Goal: Task Accomplishment & Management: Use online tool/utility

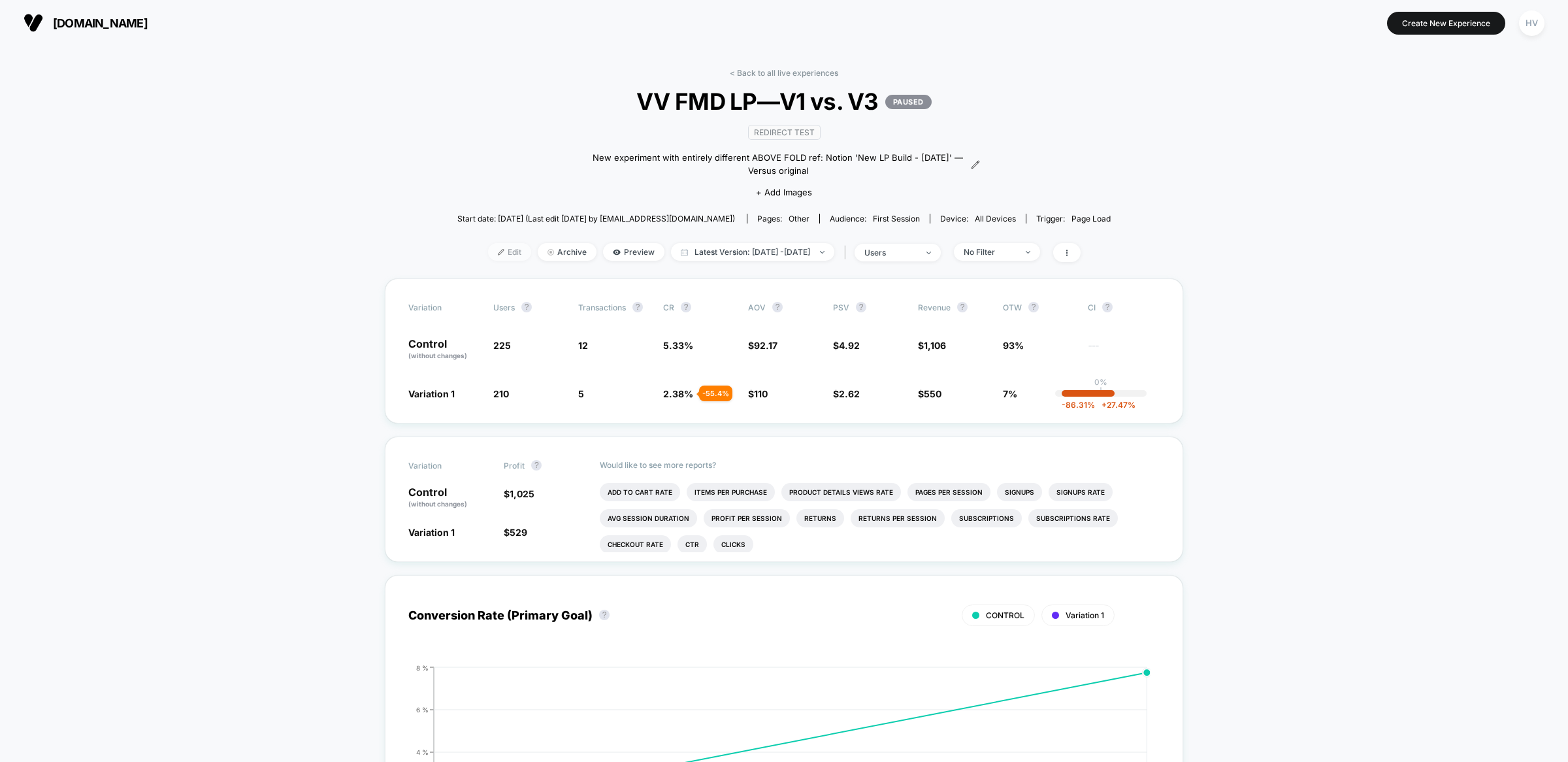
click at [490, 256] on span "Edit" at bounding box center [510, 252] width 43 height 17
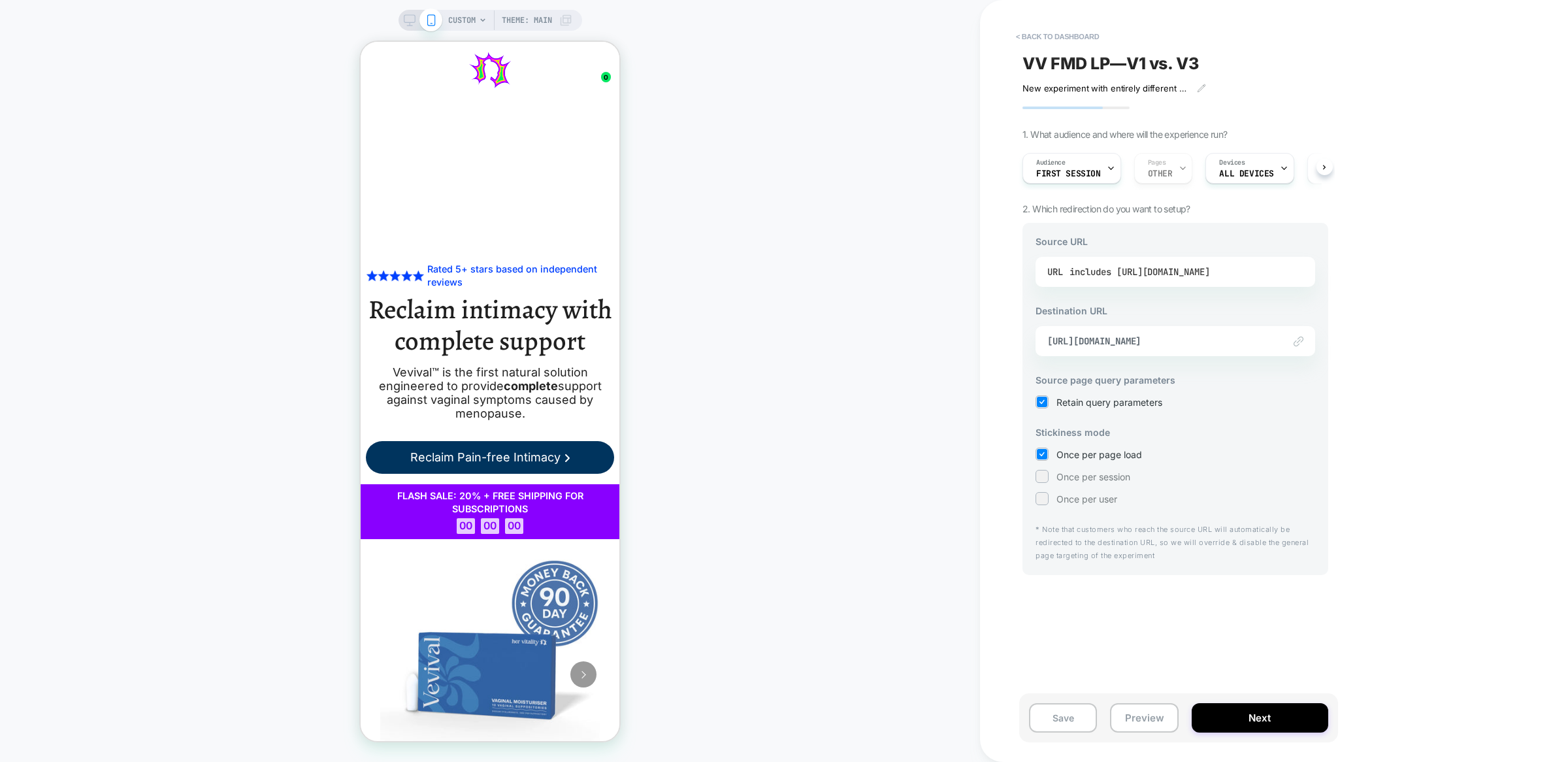
click at [1210, 270] on div "includes [URL][DOMAIN_NAME]" at bounding box center [1140, 271] width 141 height 20
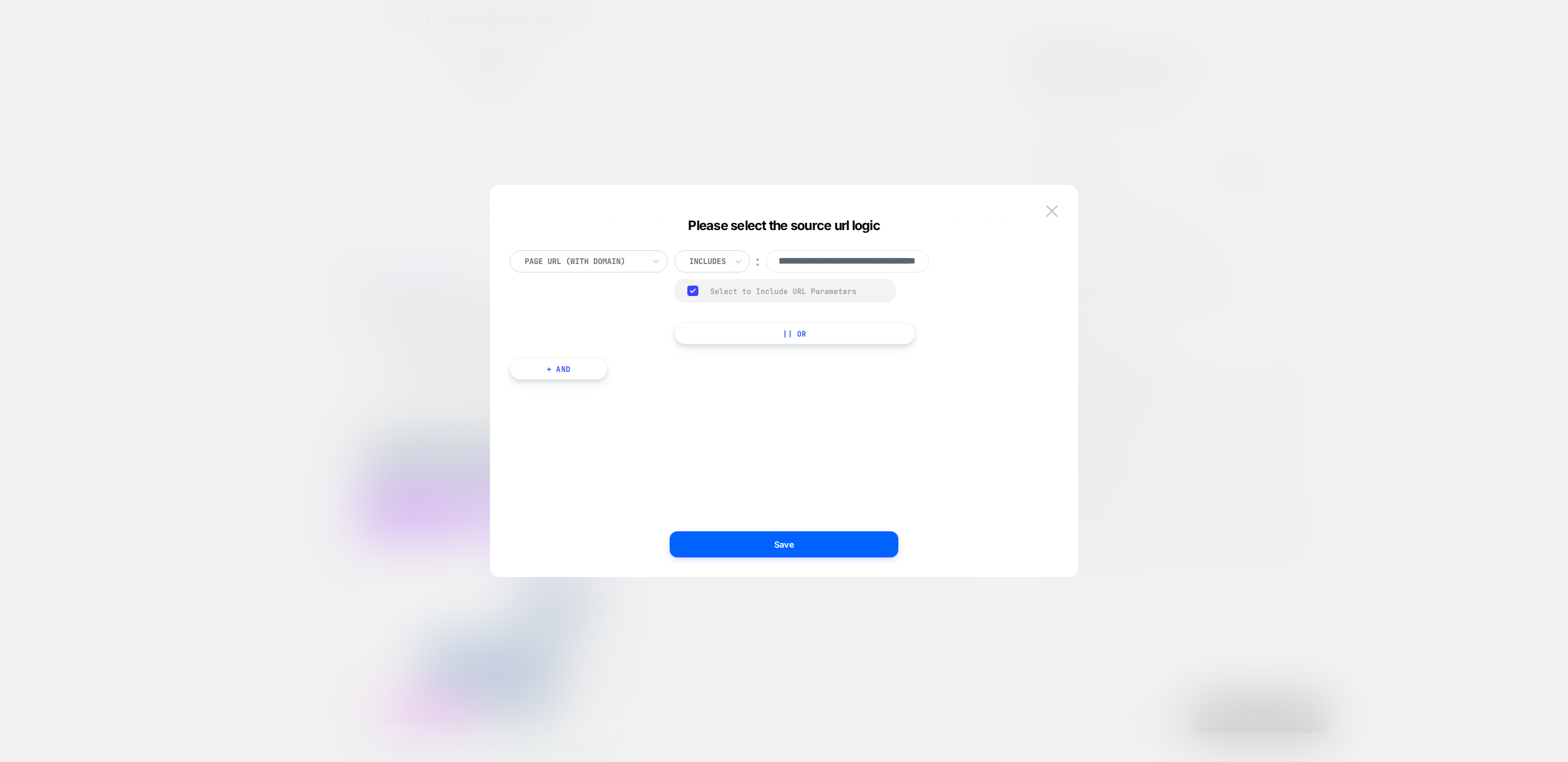
click at [1287, 353] on div at bounding box center [784, 381] width 1568 height 762
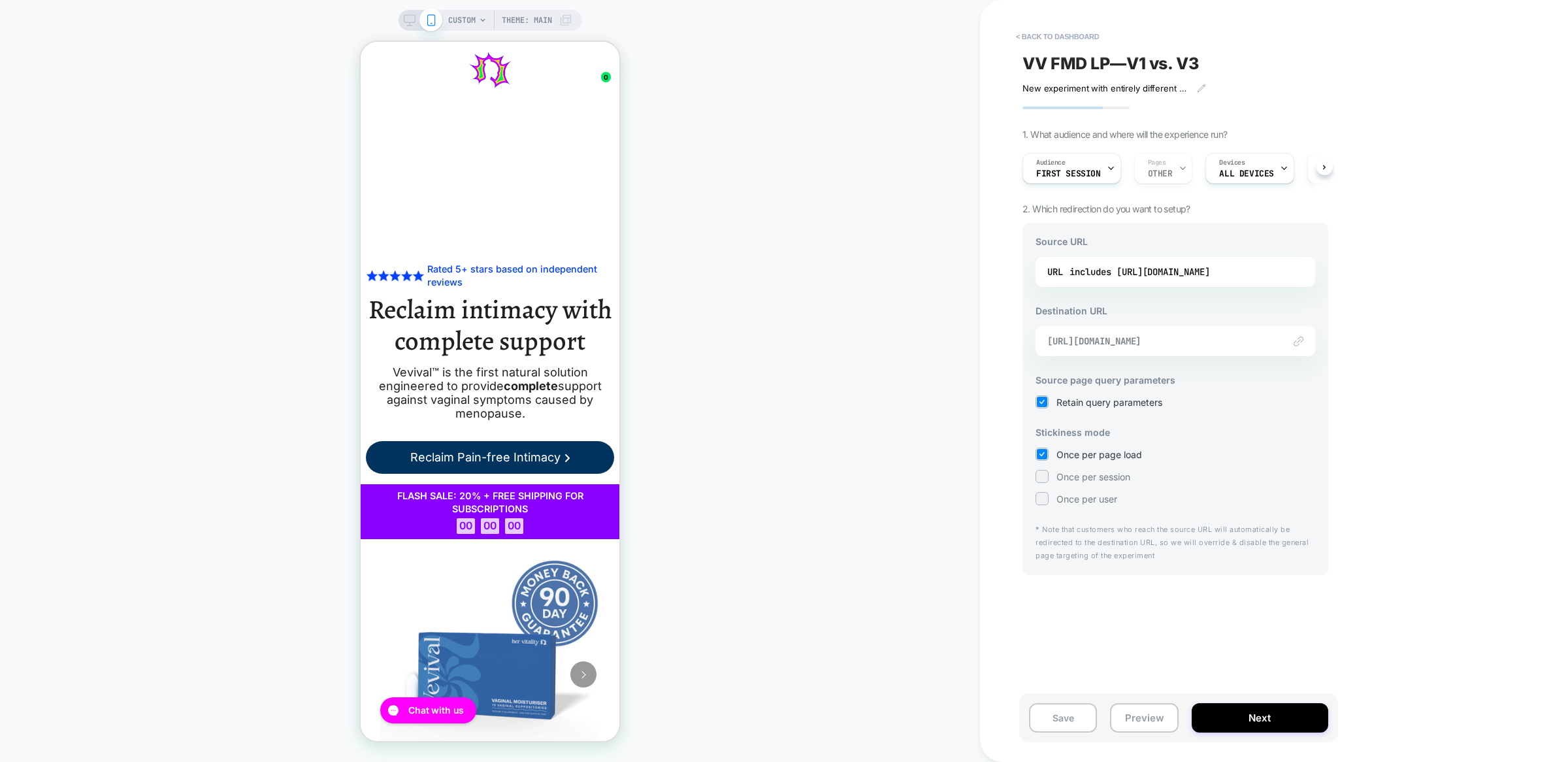
click at [1214, 339] on span "[URL][DOMAIN_NAME]" at bounding box center [1159, 340] width 223 height 11
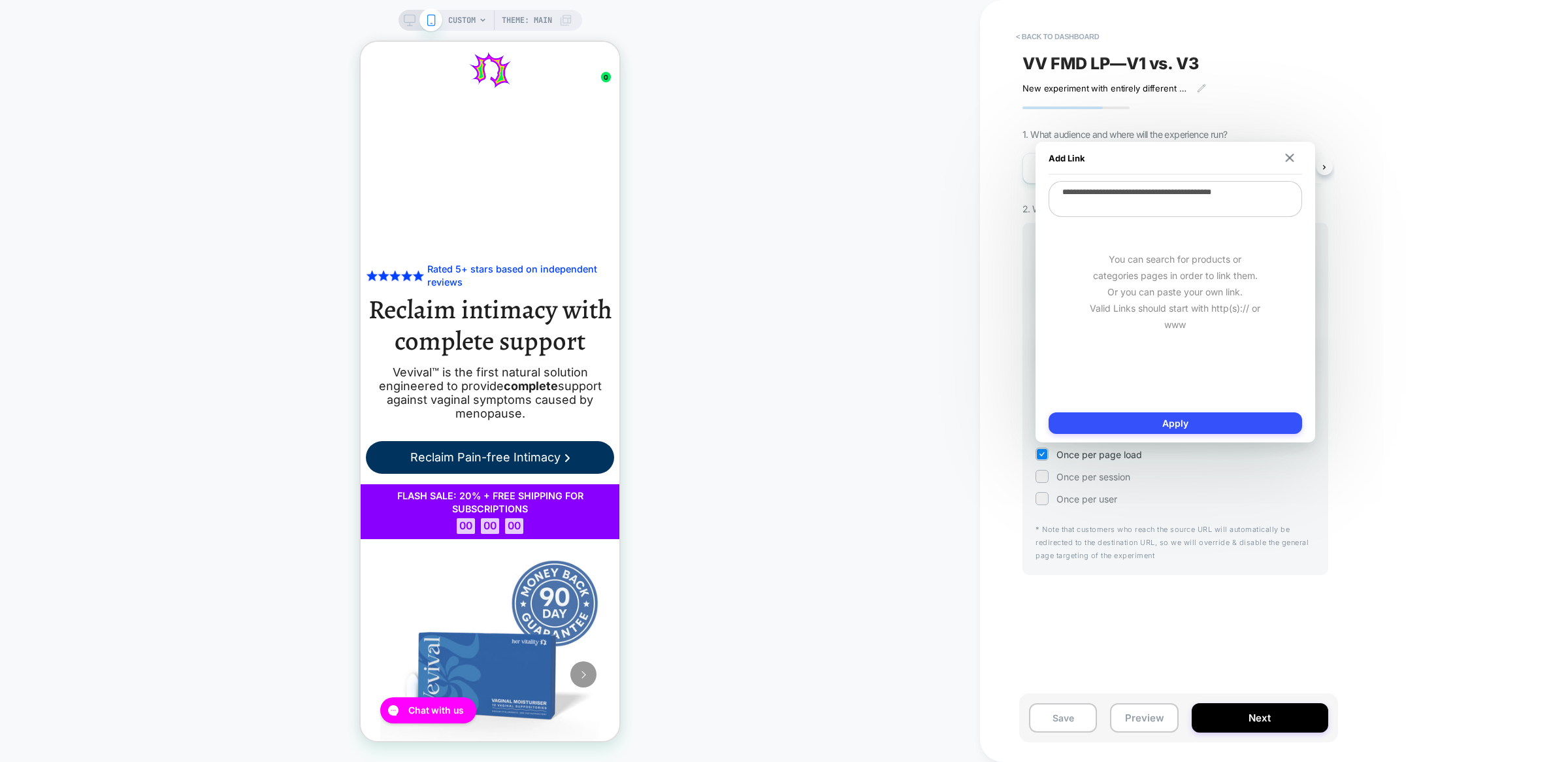
click at [1186, 194] on textarea "**********" at bounding box center [1175, 198] width 254 height 36
click at [1207, 615] on div "VV FMD LP—V1 vs. V3 New experiment with entirely different ABOVE FOLD ref: Noti…" at bounding box center [1175, 381] width 319 height 736
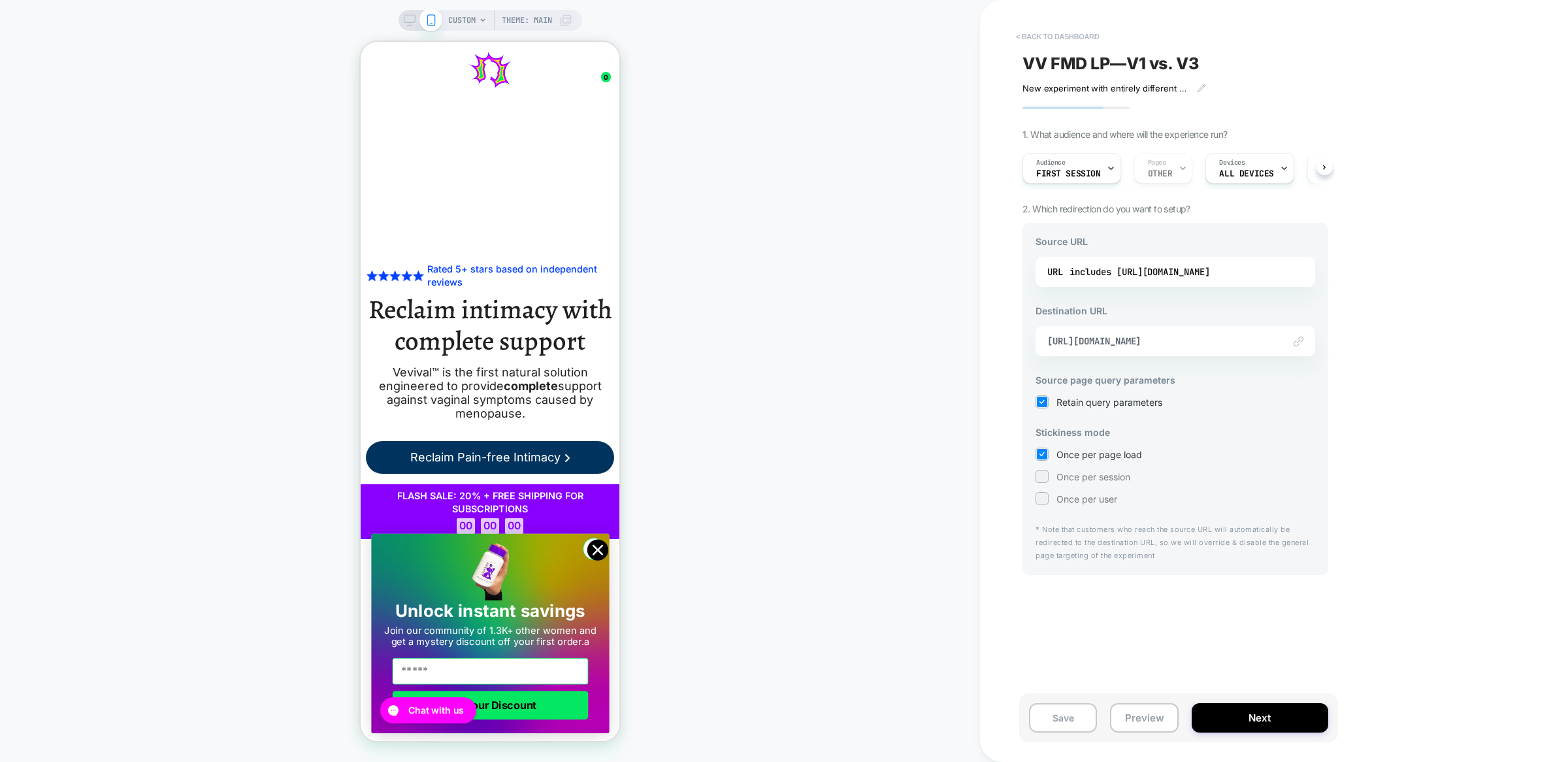
click at [1037, 32] on button "< back to dashboard" at bounding box center [1057, 36] width 96 height 21
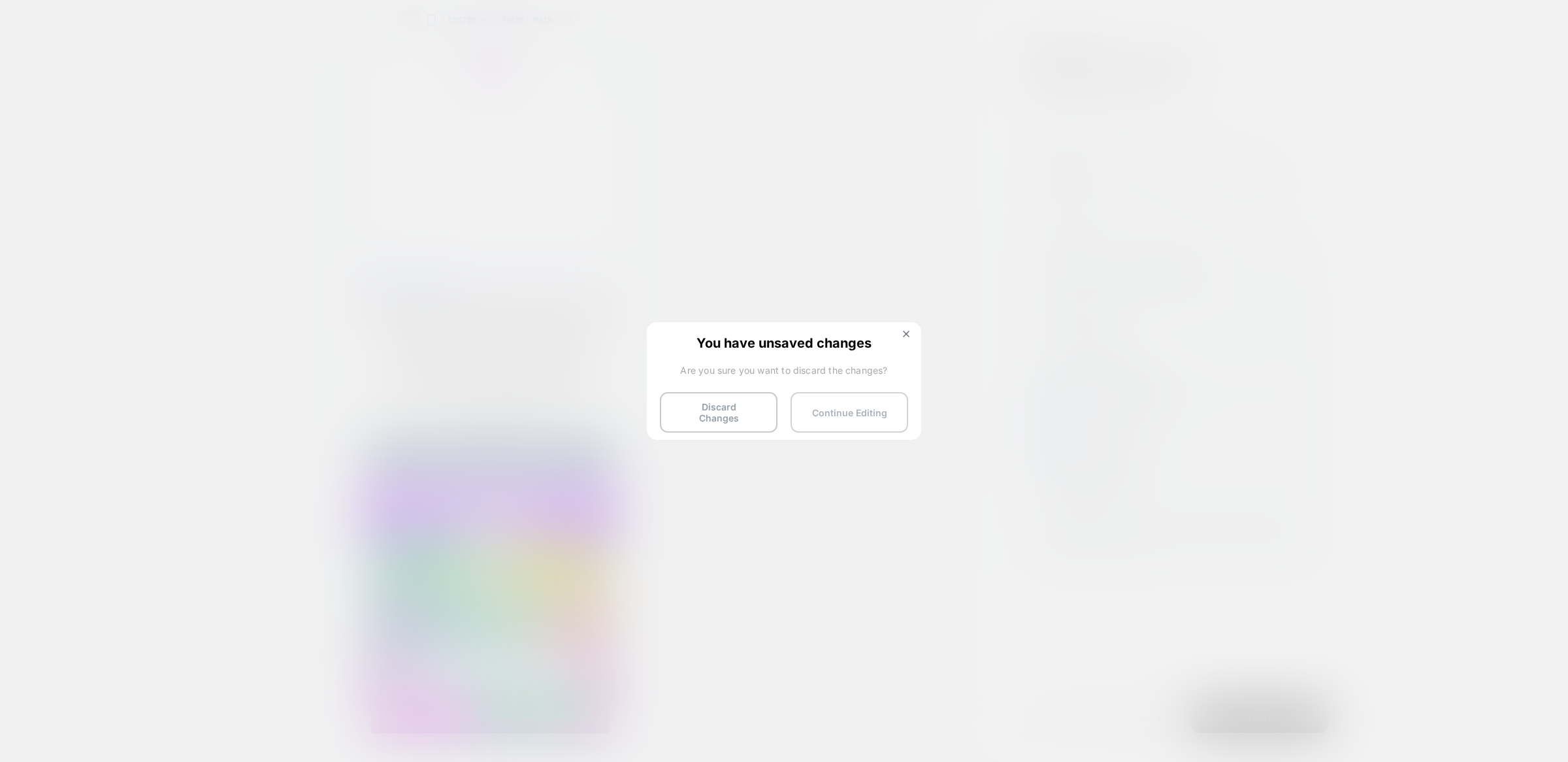
click at [831, 416] on button "Continue Editing" at bounding box center [849, 412] width 118 height 40
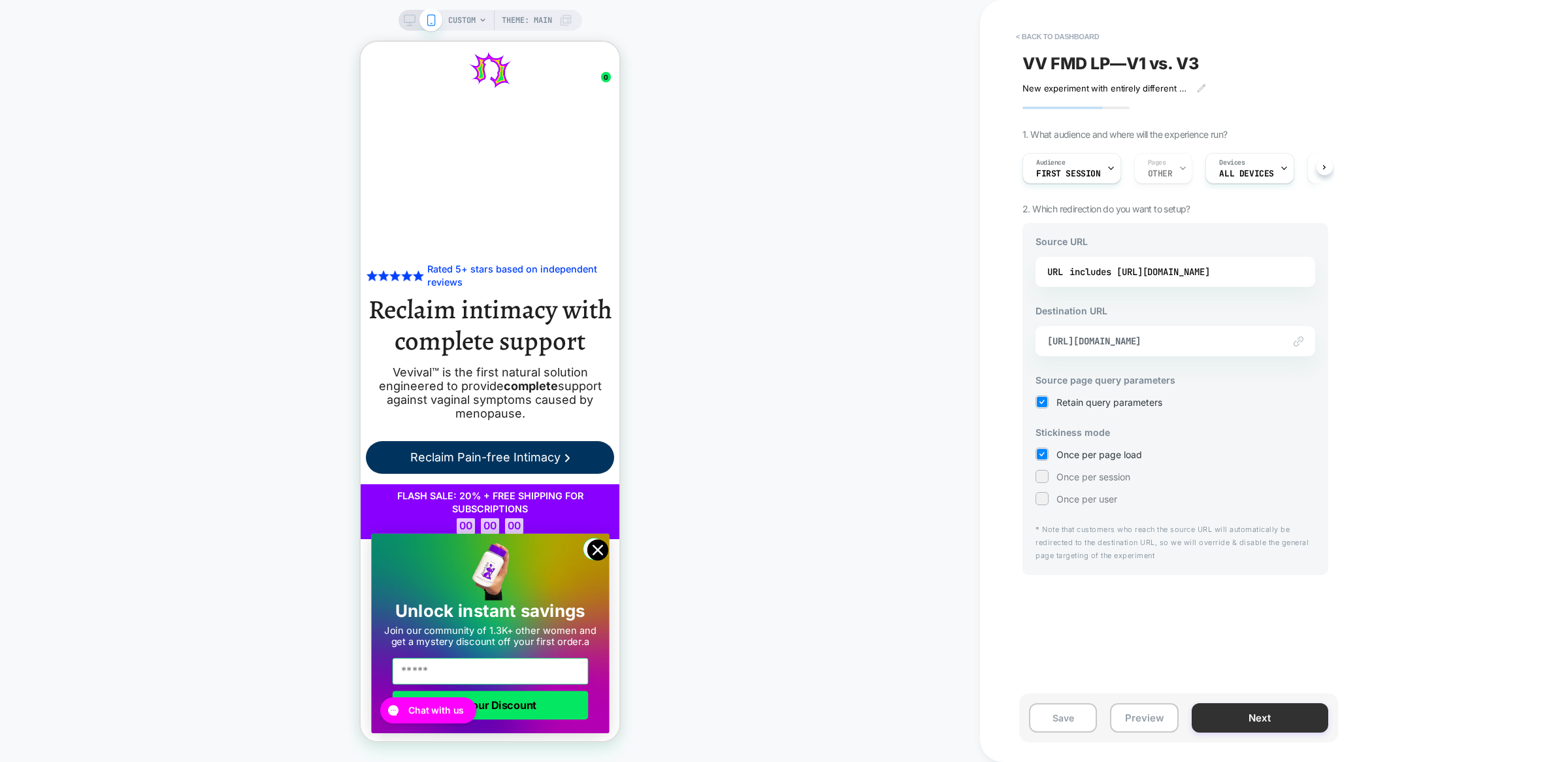
click at [1285, 713] on button "Next" at bounding box center [1260, 718] width 137 height 30
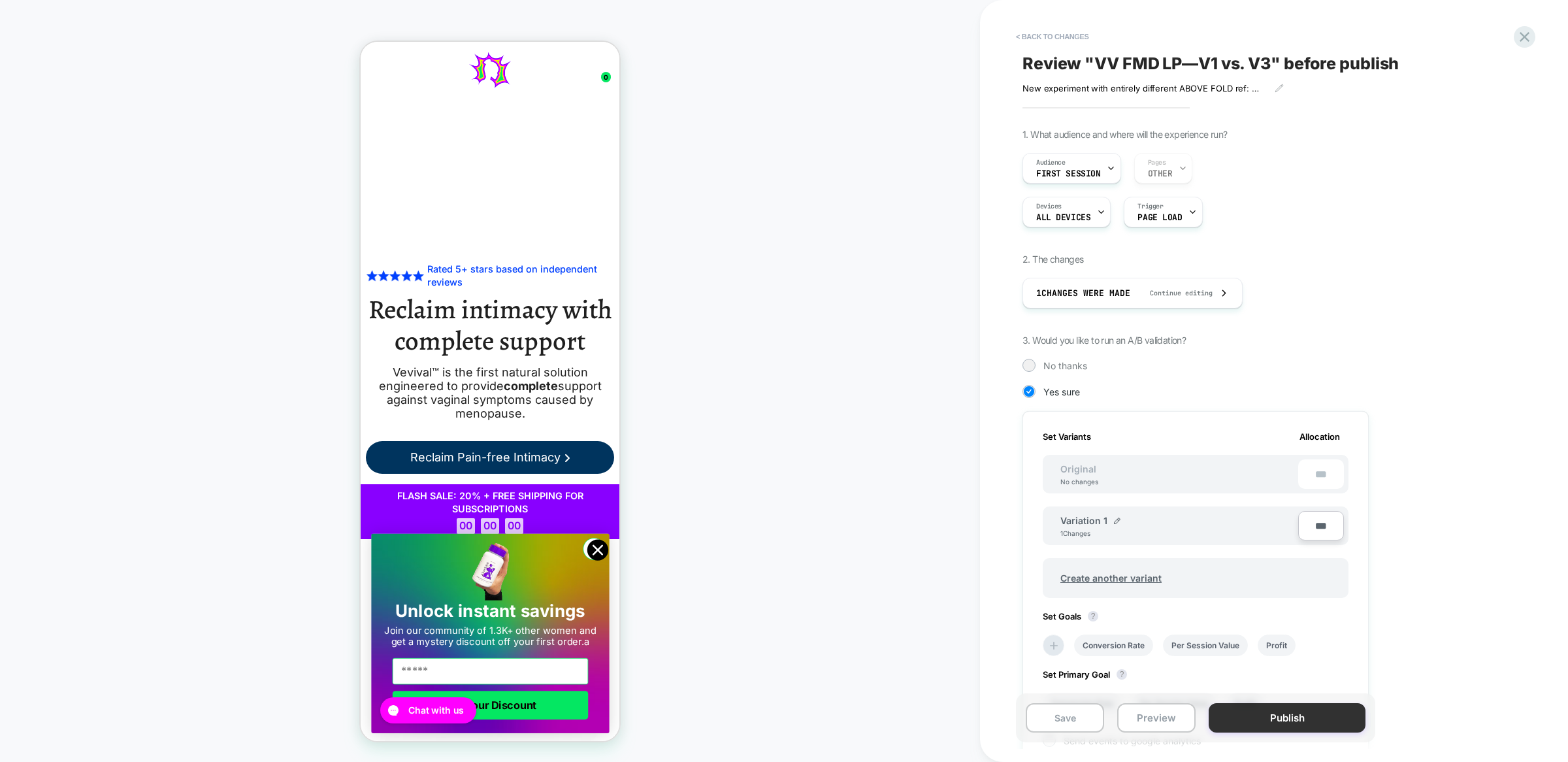
click at [1288, 719] on button "Publish" at bounding box center [1287, 718] width 157 height 30
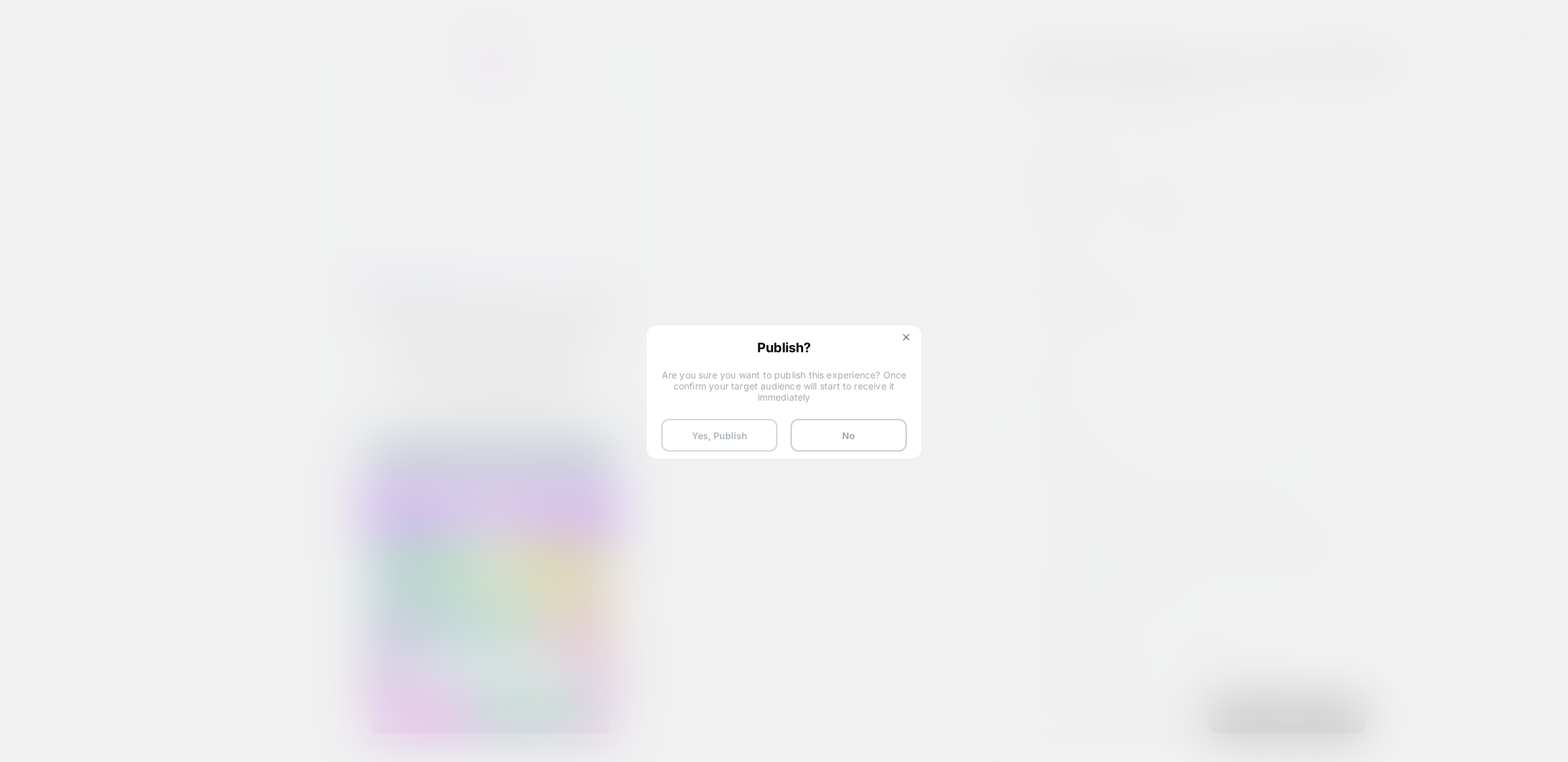
click at [747, 434] on button "Yes, Publish" at bounding box center [719, 435] width 116 height 33
